Goal: Information Seeking & Learning: Find specific fact

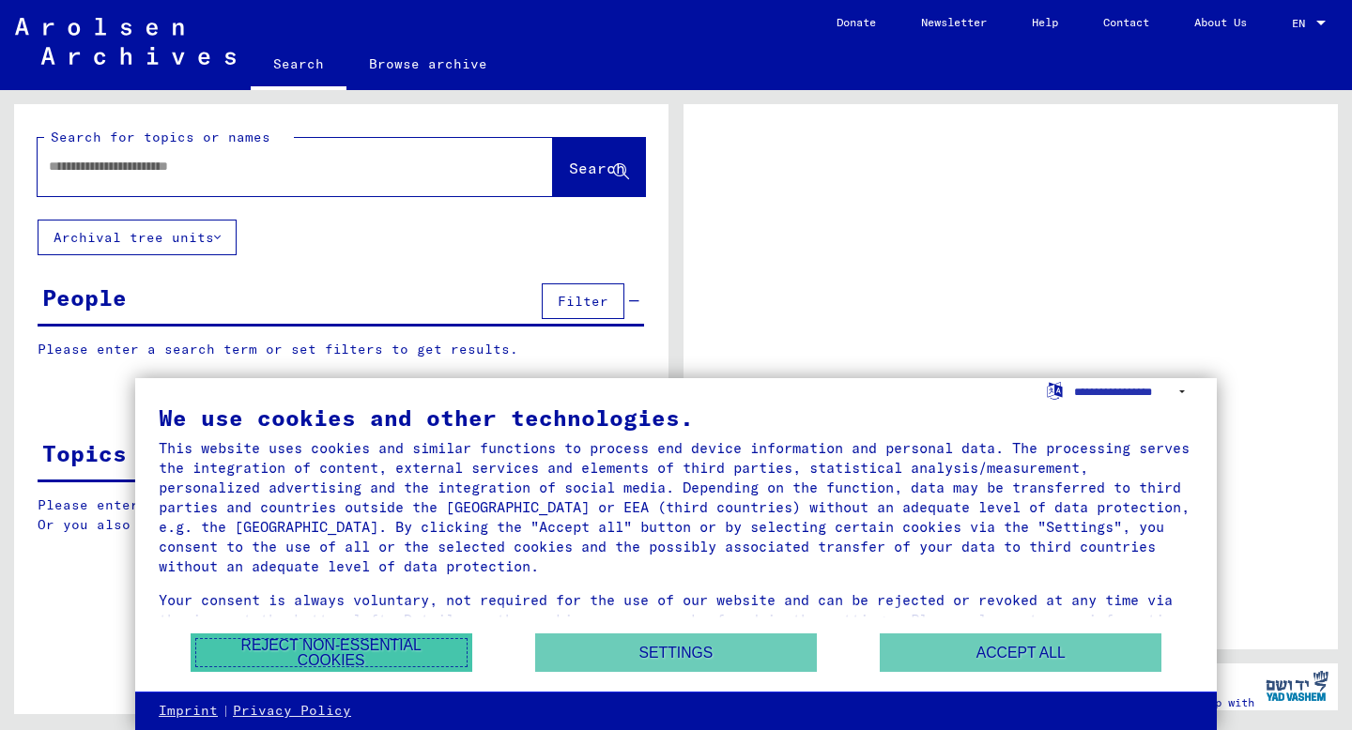
click at [372, 650] on button "Reject non-essential cookies" at bounding box center [332, 653] width 282 height 38
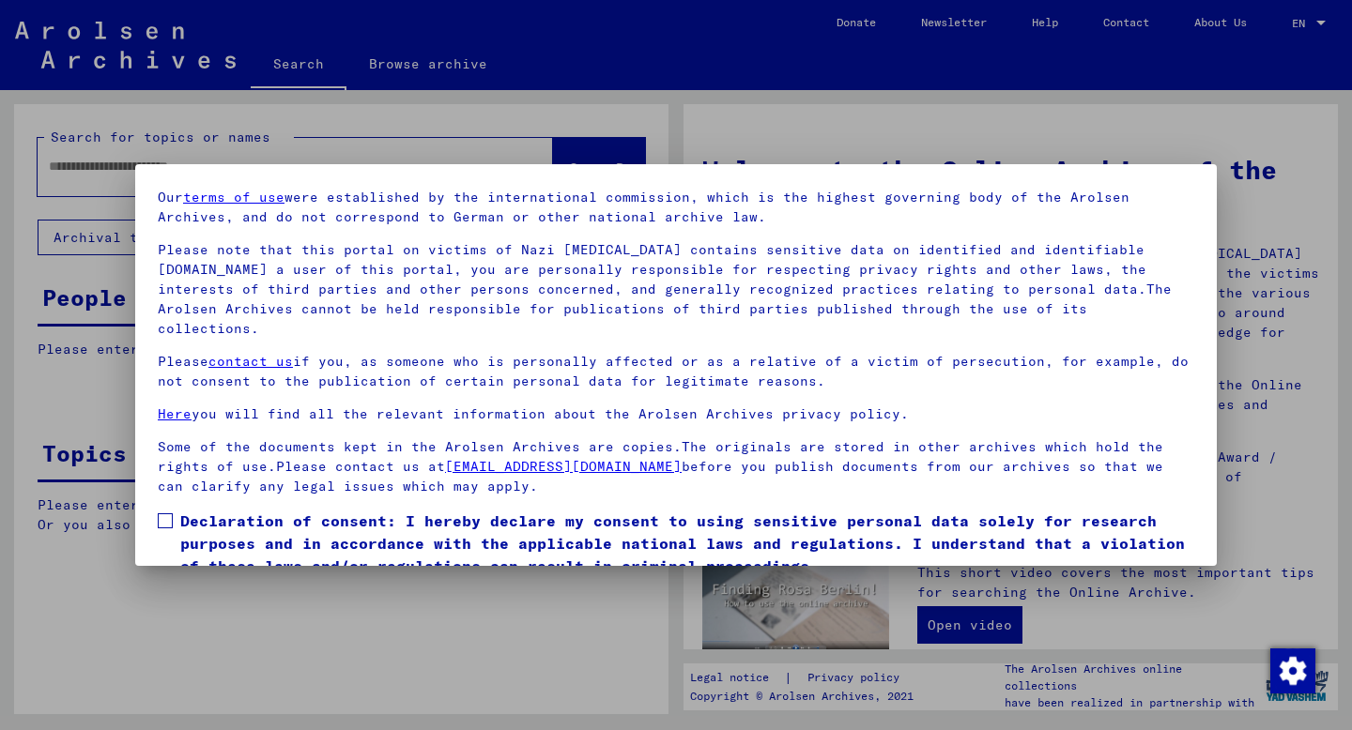
scroll to position [120, 0]
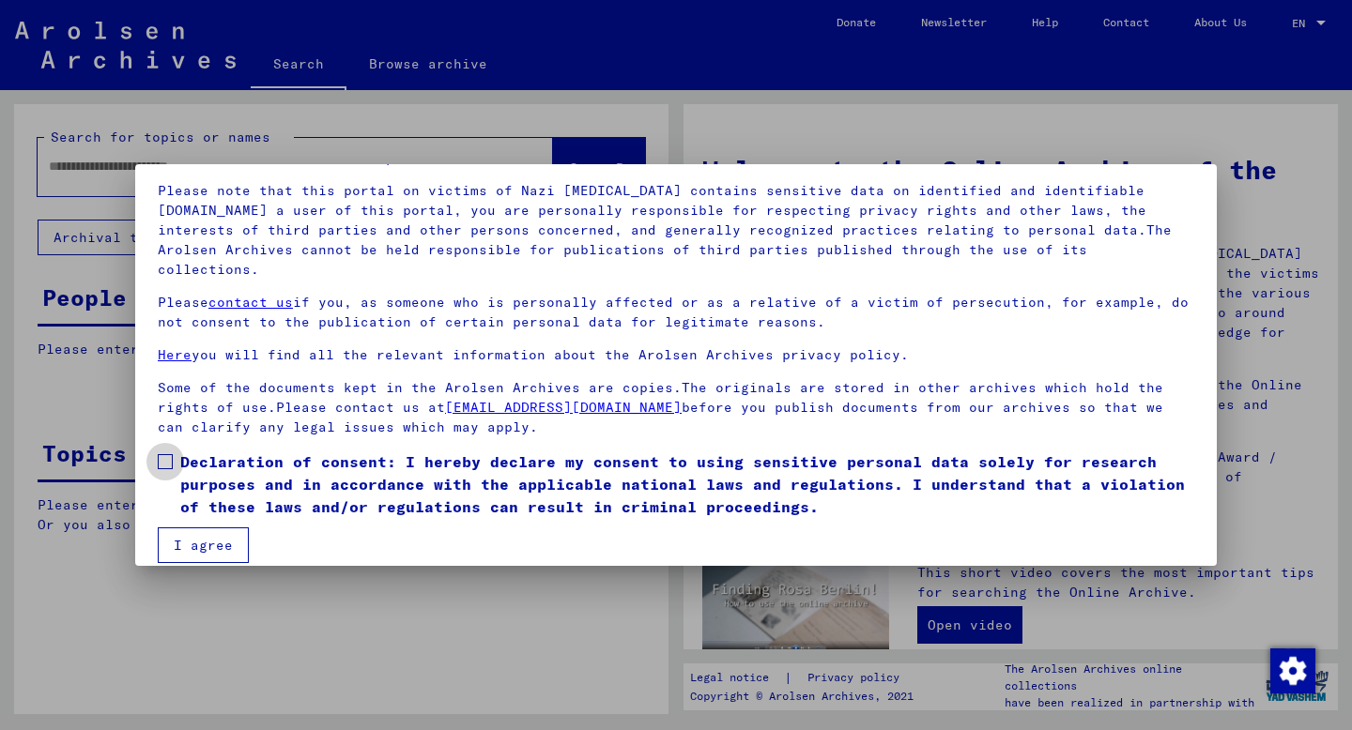
click at [167, 454] on span at bounding box center [165, 461] width 15 height 15
click at [218, 530] on button "I agree" at bounding box center [203, 545] width 91 height 36
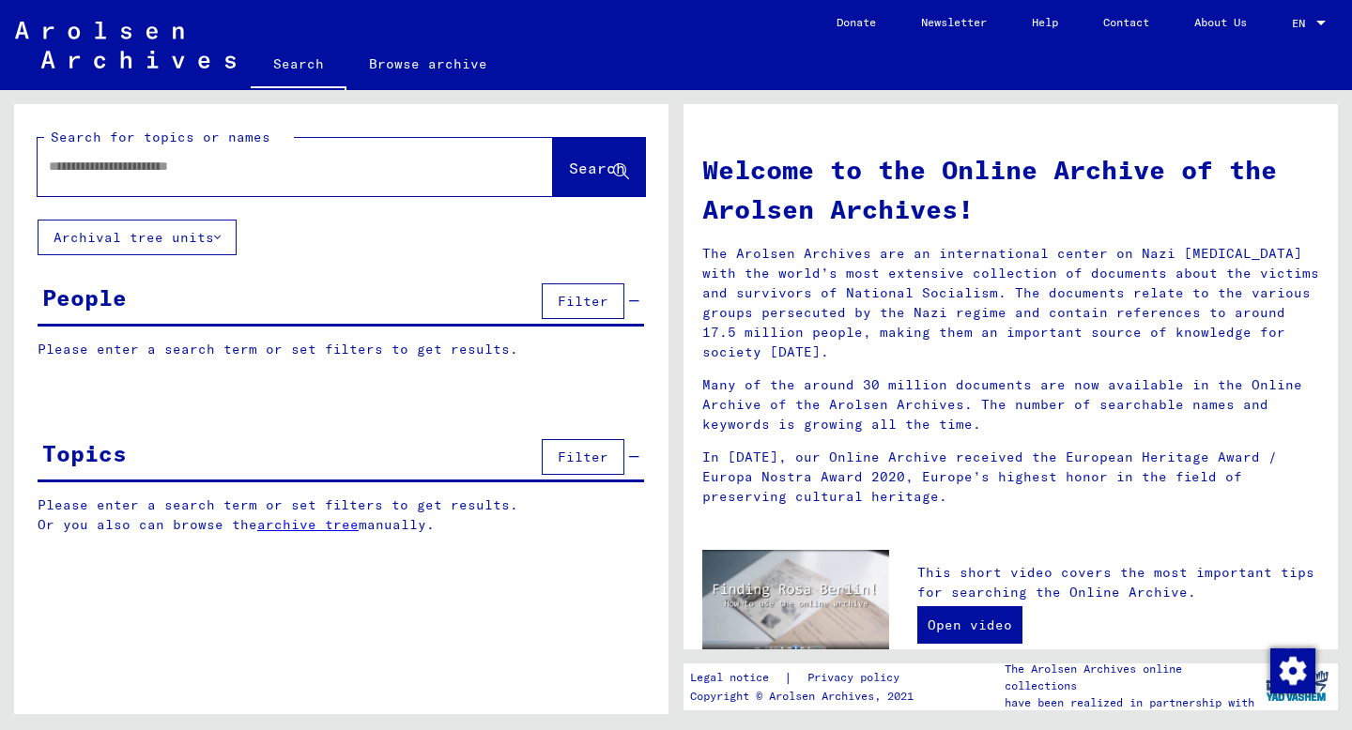
click at [149, 286] on div "People Filter" at bounding box center [341, 303] width 606 height 48
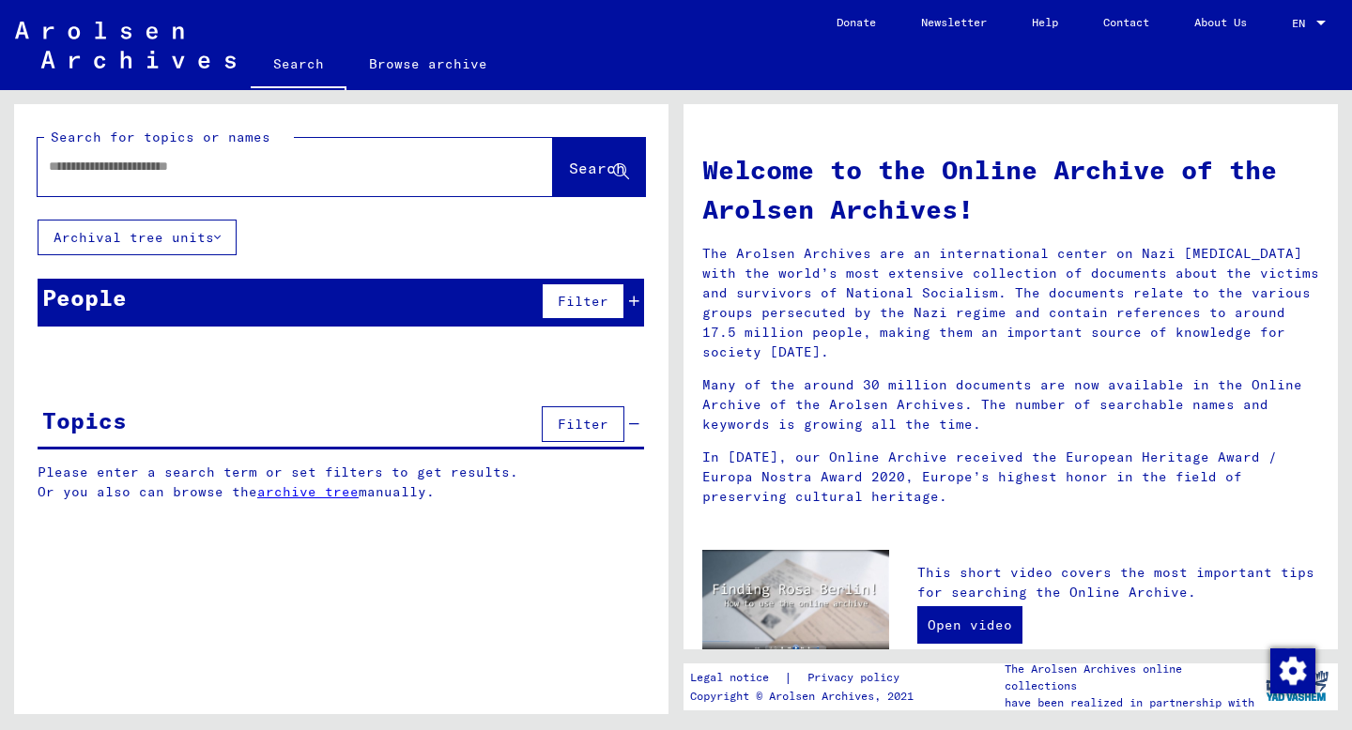
click at [119, 310] on div "People" at bounding box center [84, 298] width 84 height 34
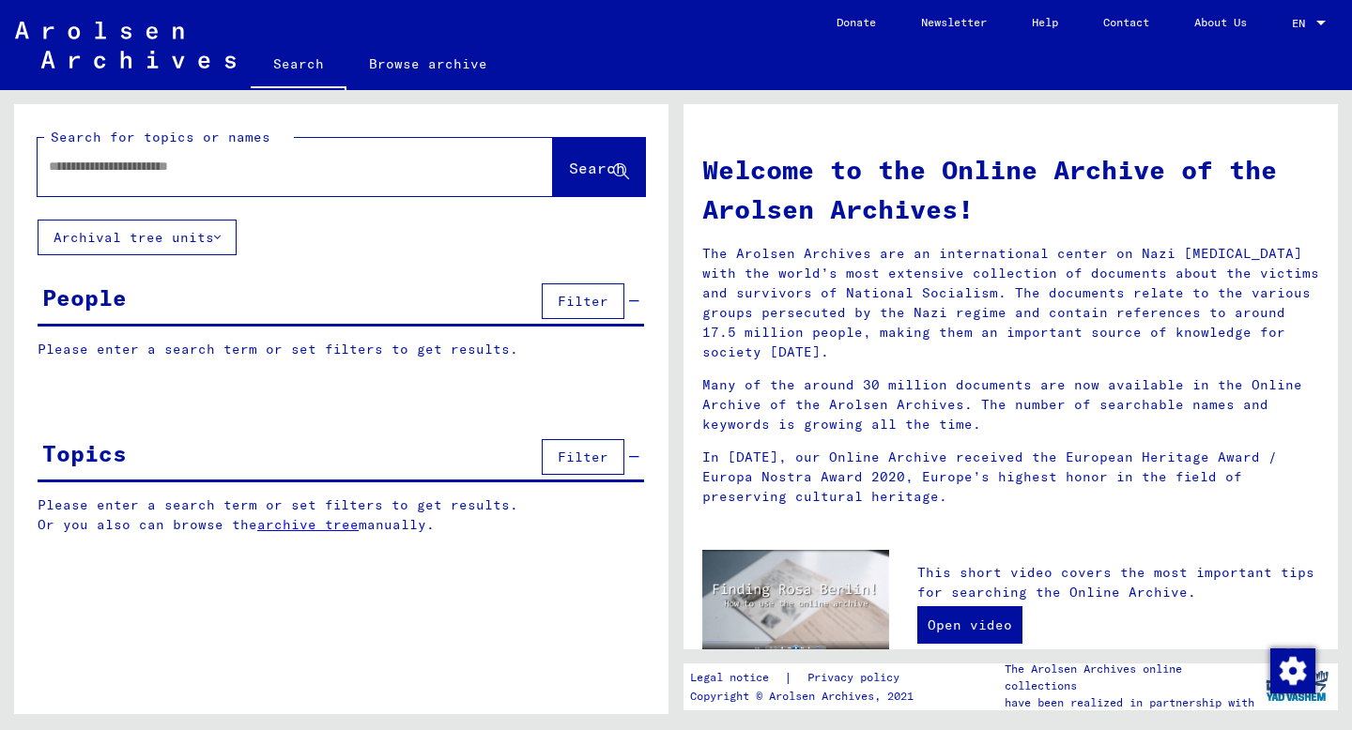
click at [101, 175] on input "text" at bounding box center [273, 167] width 448 height 20
type input "**********"
click at [575, 149] on button "Search" at bounding box center [599, 167] width 92 height 58
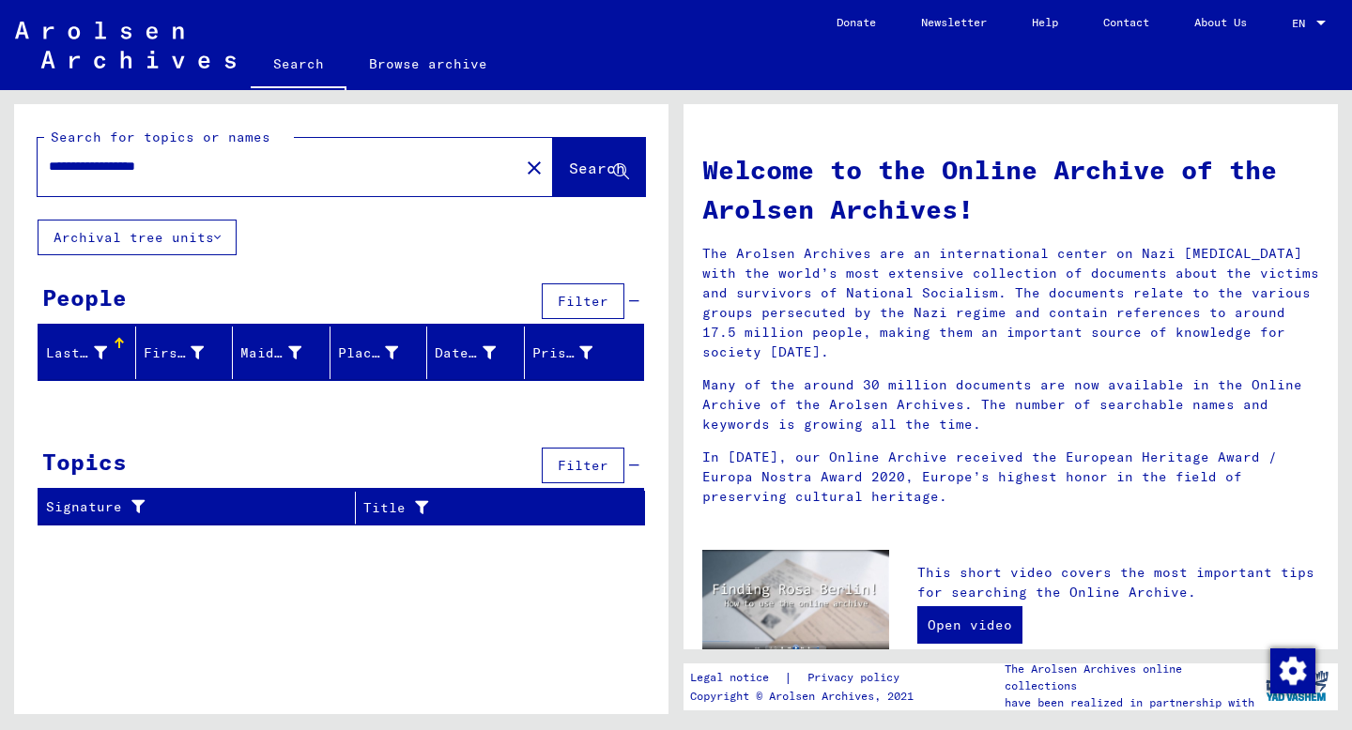
click at [523, 164] on mat-icon "close" at bounding box center [534, 168] width 23 height 23
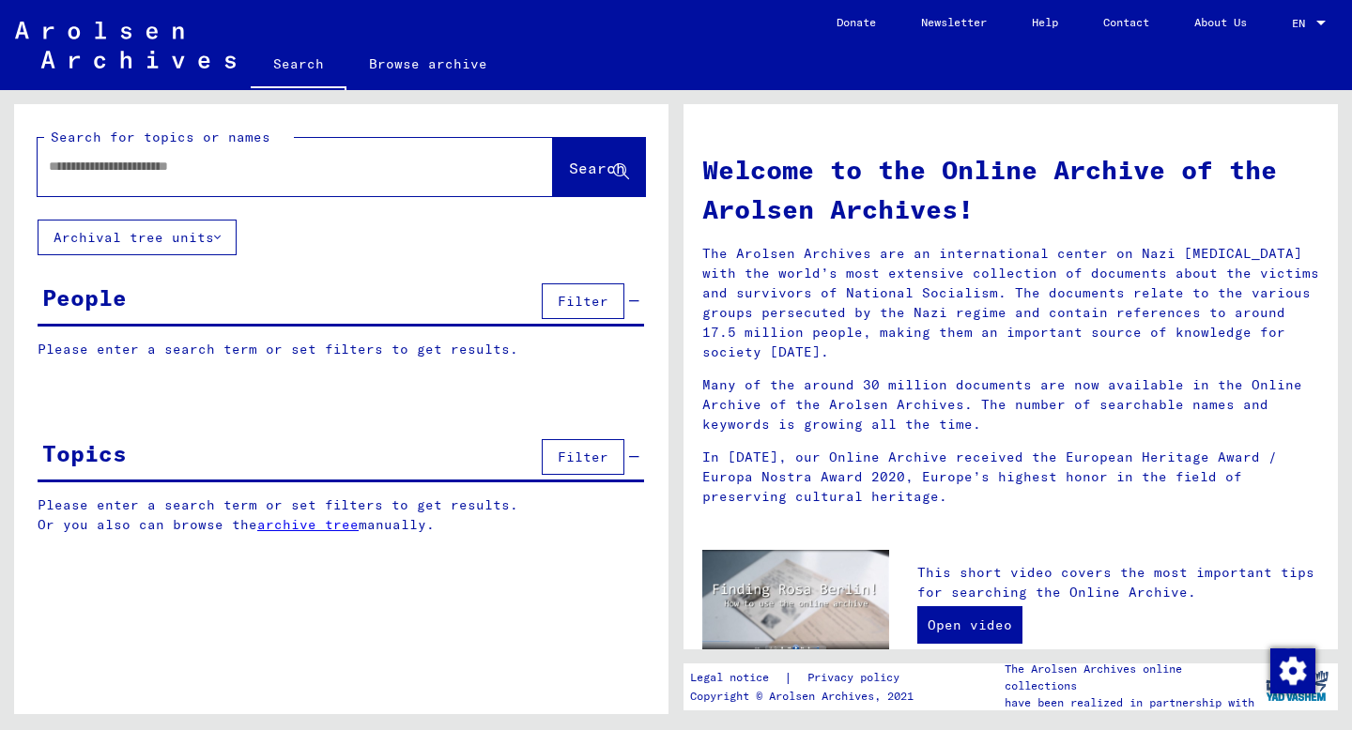
click at [415, 157] on input "text" at bounding box center [273, 167] width 448 height 20
type input "**********"
click at [590, 160] on span "Search" at bounding box center [597, 168] width 56 height 19
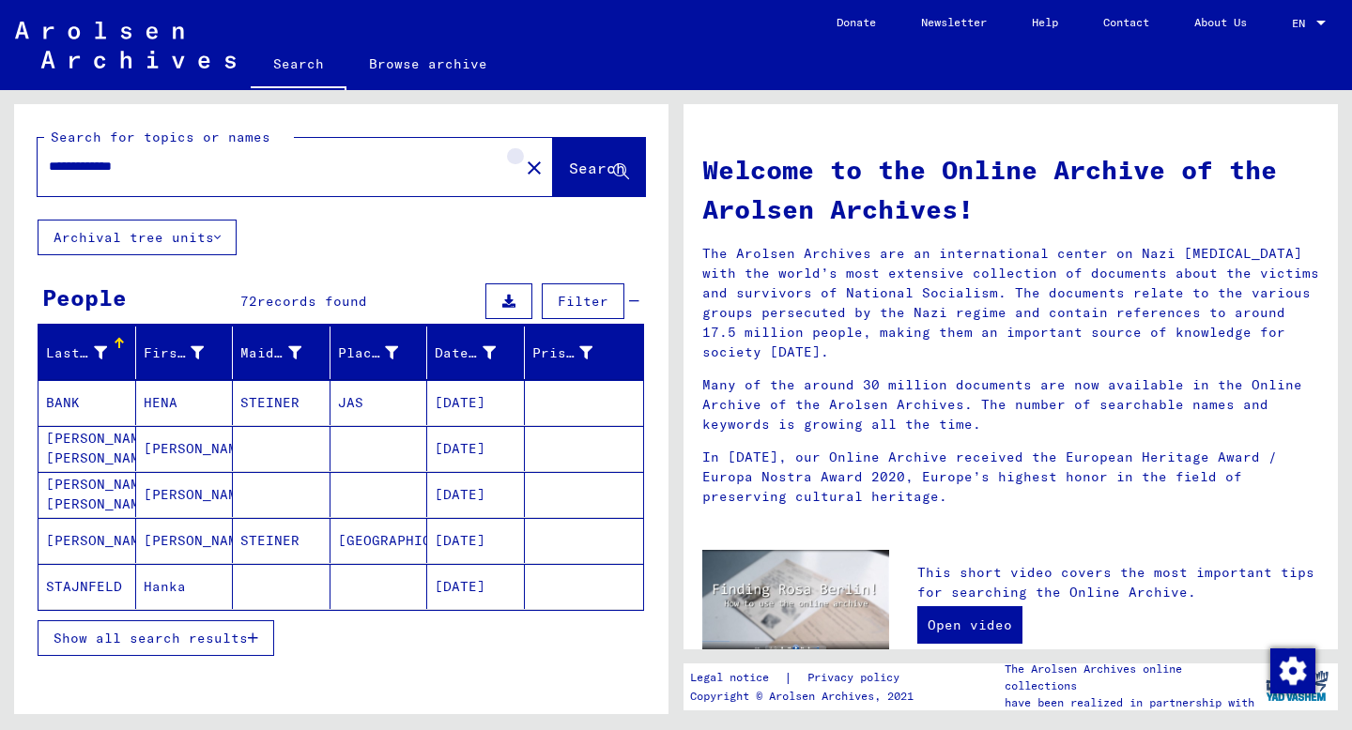
click at [523, 162] on mat-icon "close" at bounding box center [534, 168] width 23 height 23
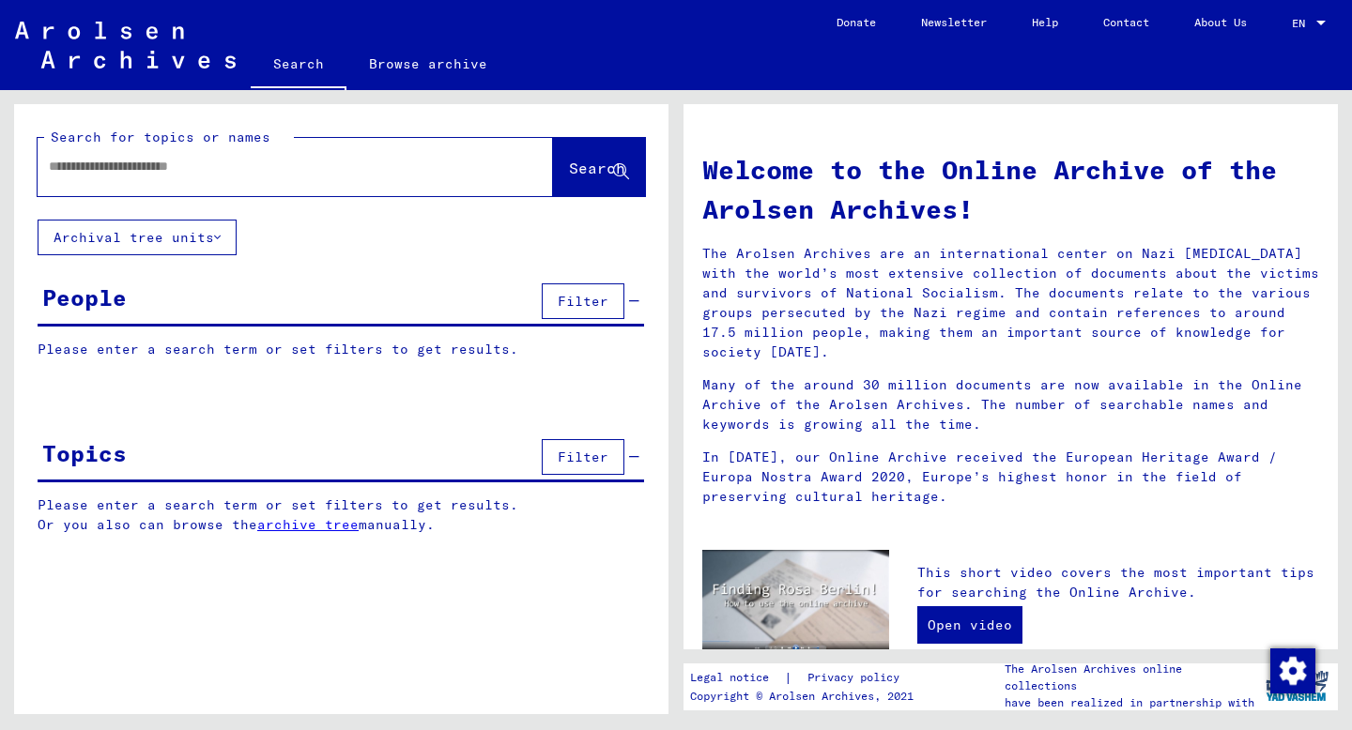
click at [447, 173] on input "text" at bounding box center [273, 167] width 448 height 20
type input "**********"
click at [567, 150] on button "Search" at bounding box center [599, 167] width 92 height 58
